Goal: Obtain resource: Obtain resource

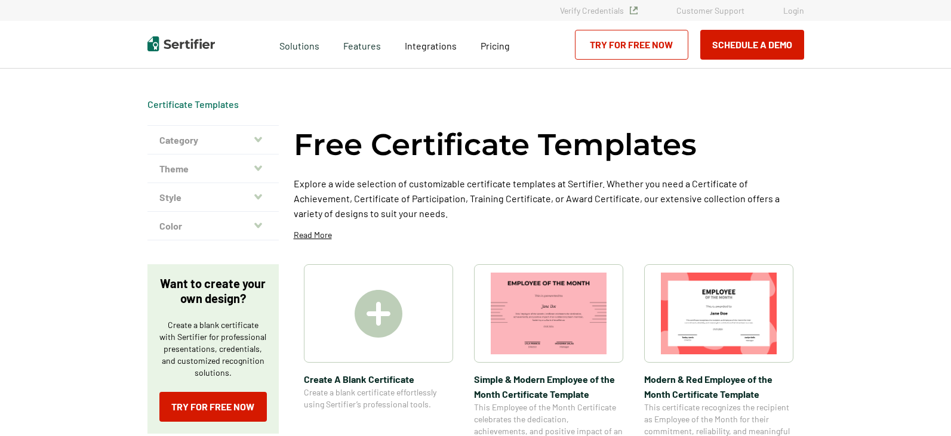
click at [776, 328] on img at bounding box center [719, 314] width 116 height 82
